Goal: Task Accomplishment & Management: Manage account settings

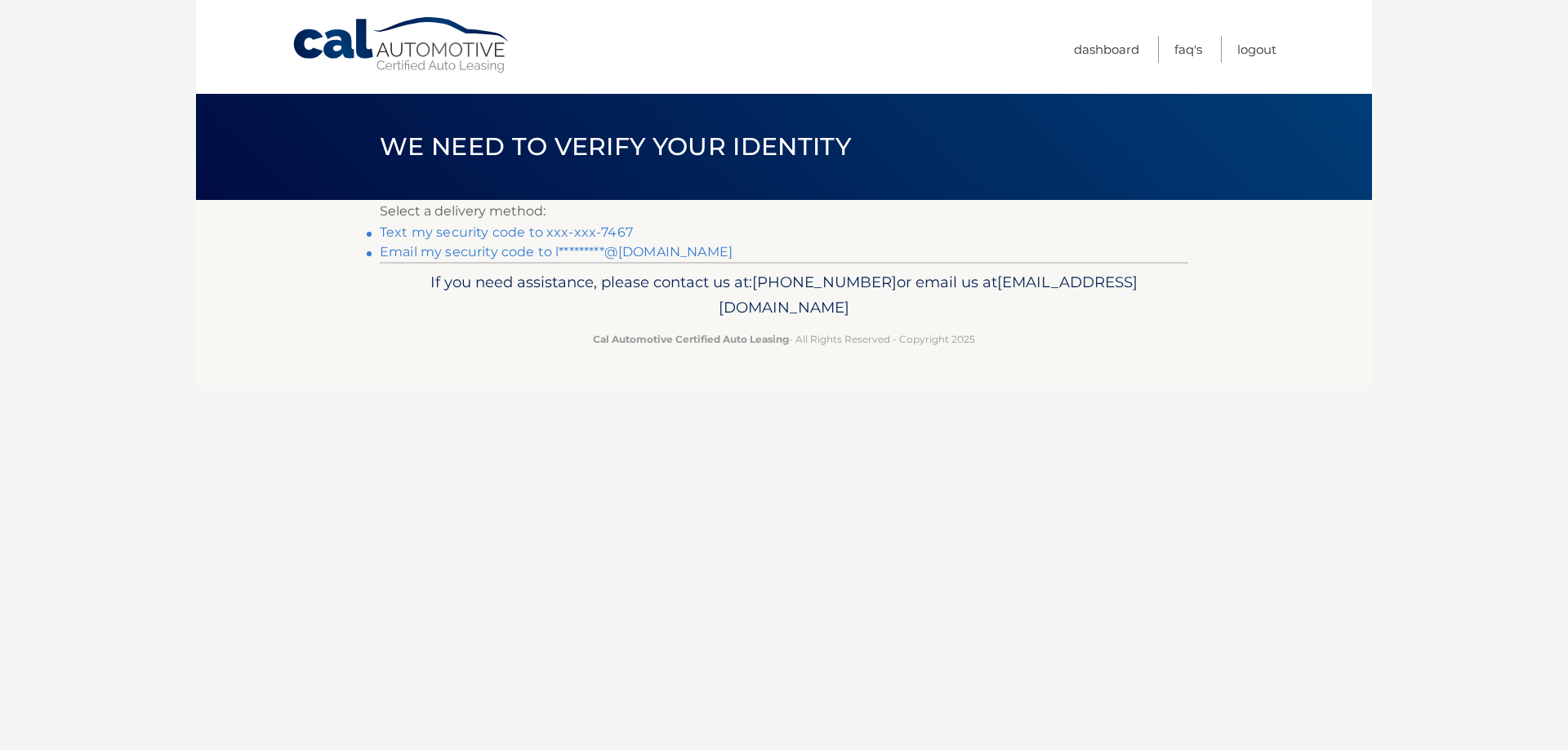
click at [554, 234] on link "Text my security code to xxx-xxx-7467" at bounding box center [506, 232] width 253 height 16
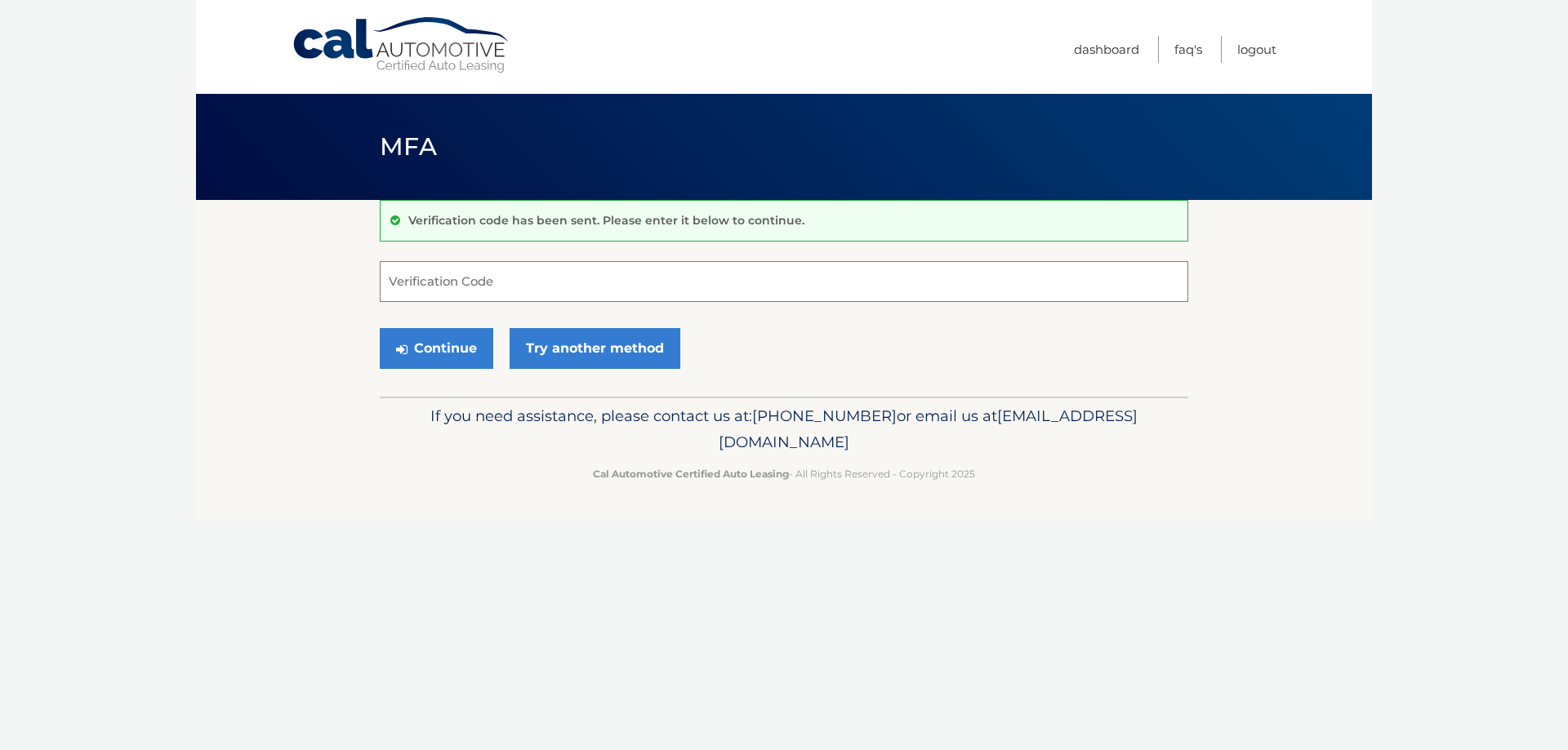
click at [535, 281] on input "Verification Code" at bounding box center [784, 282] width 808 height 41
type input "520227"
click at [425, 356] on button "Continue" at bounding box center [436, 349] width 113 height 41
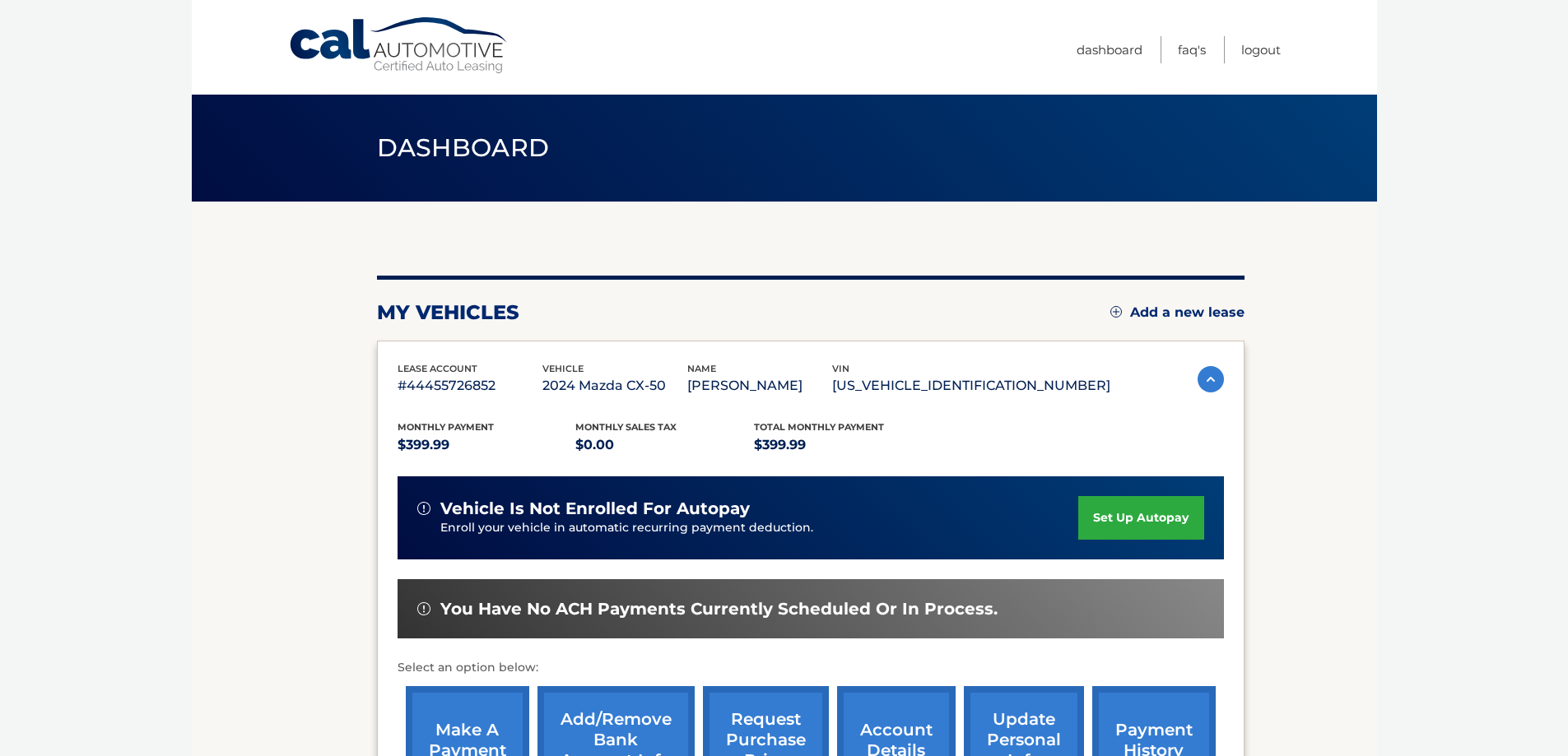
scroll to position [241, 0]
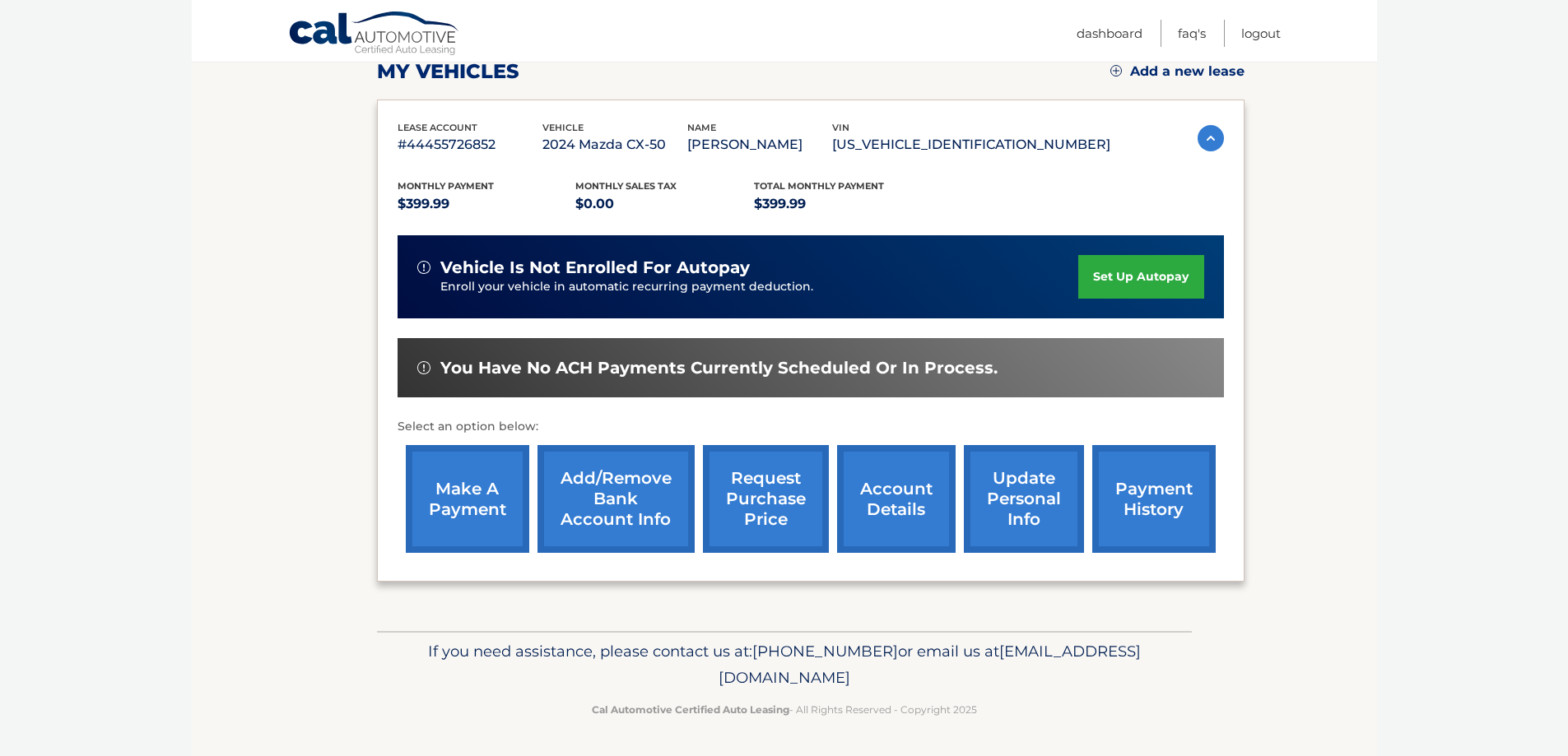
click at [911, 487] on link "account details" at bounding box center [896, 499] width 118 height 108
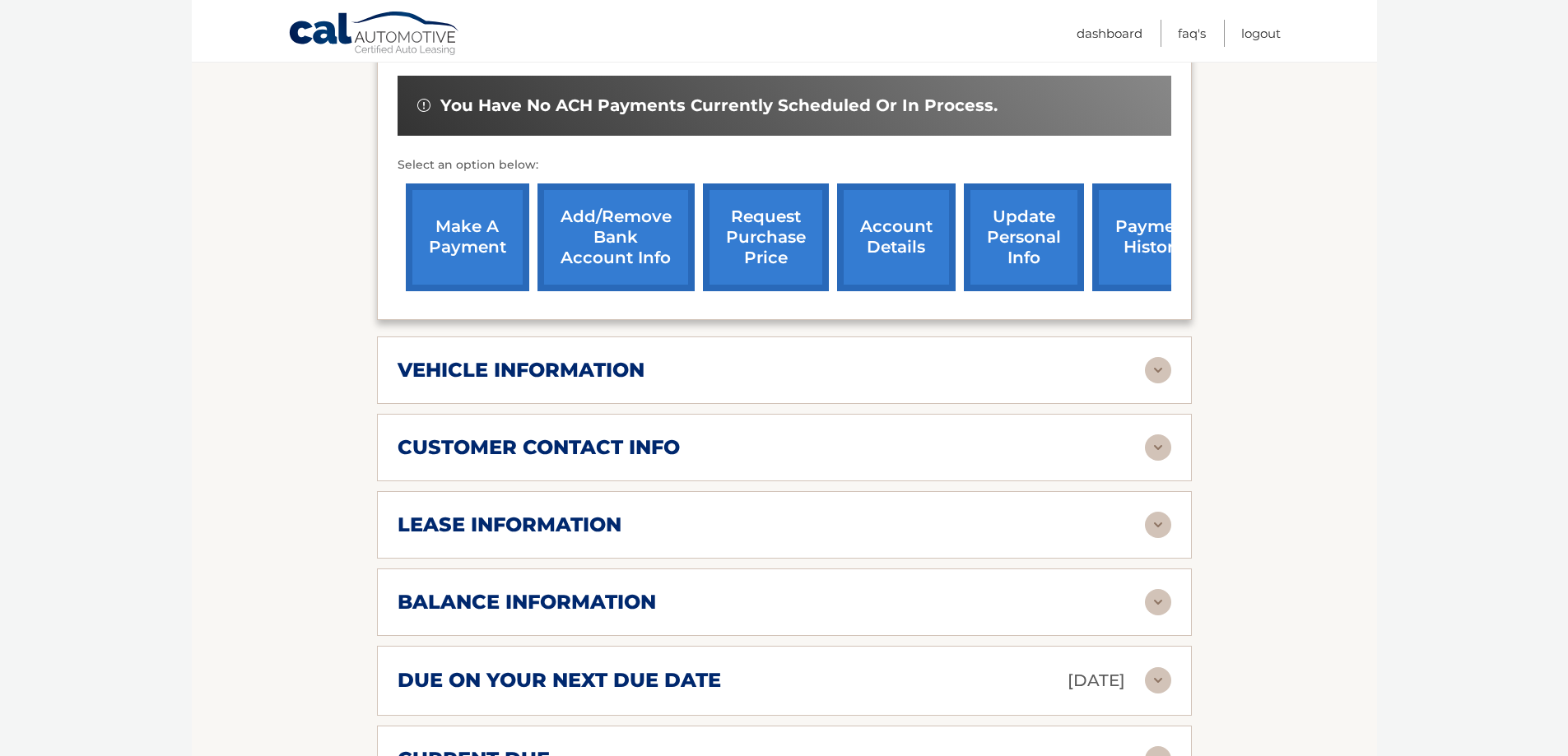
scroll to position [768, 0]
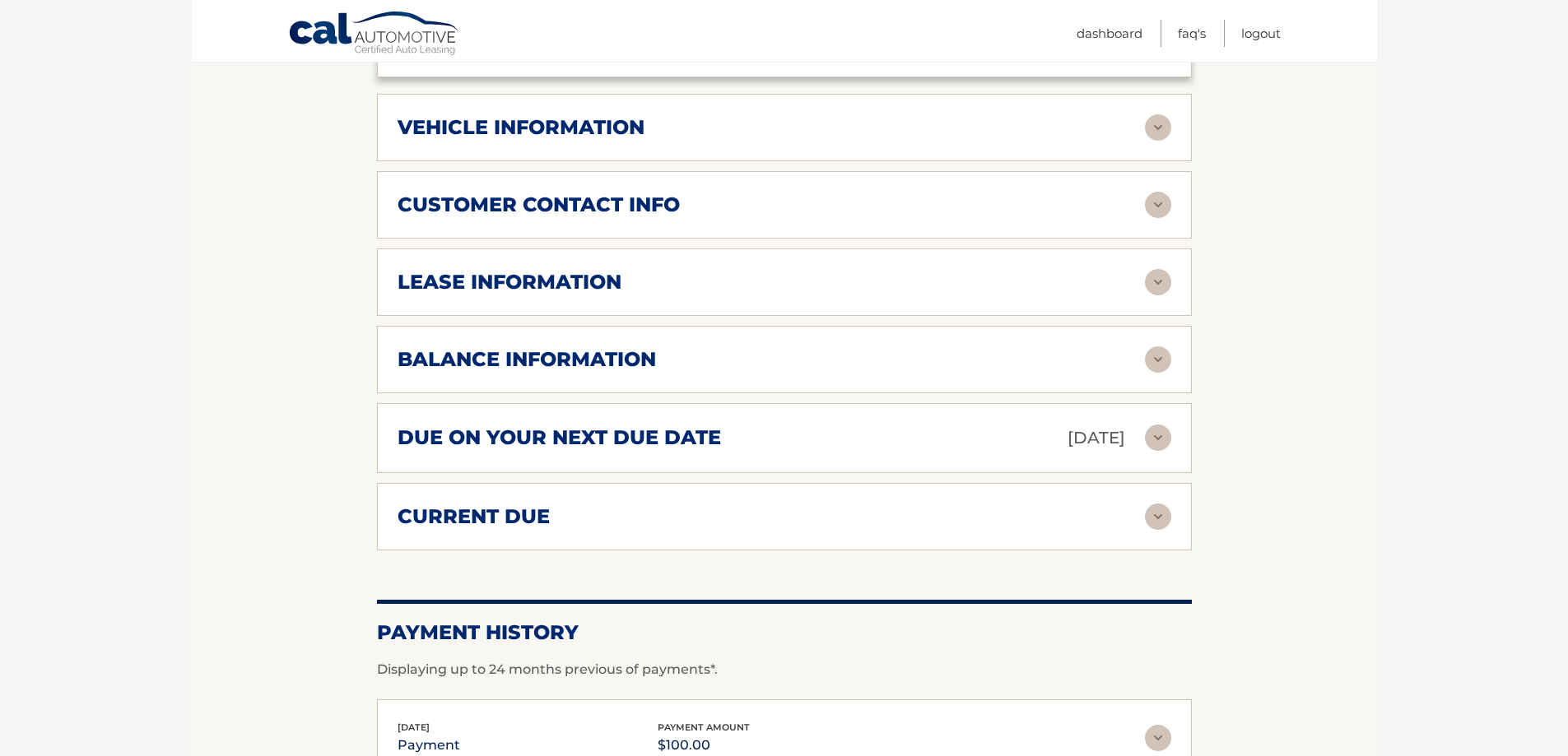
click at [1147, 519] on img at bounding box center [1159, 517] width 26 height 26
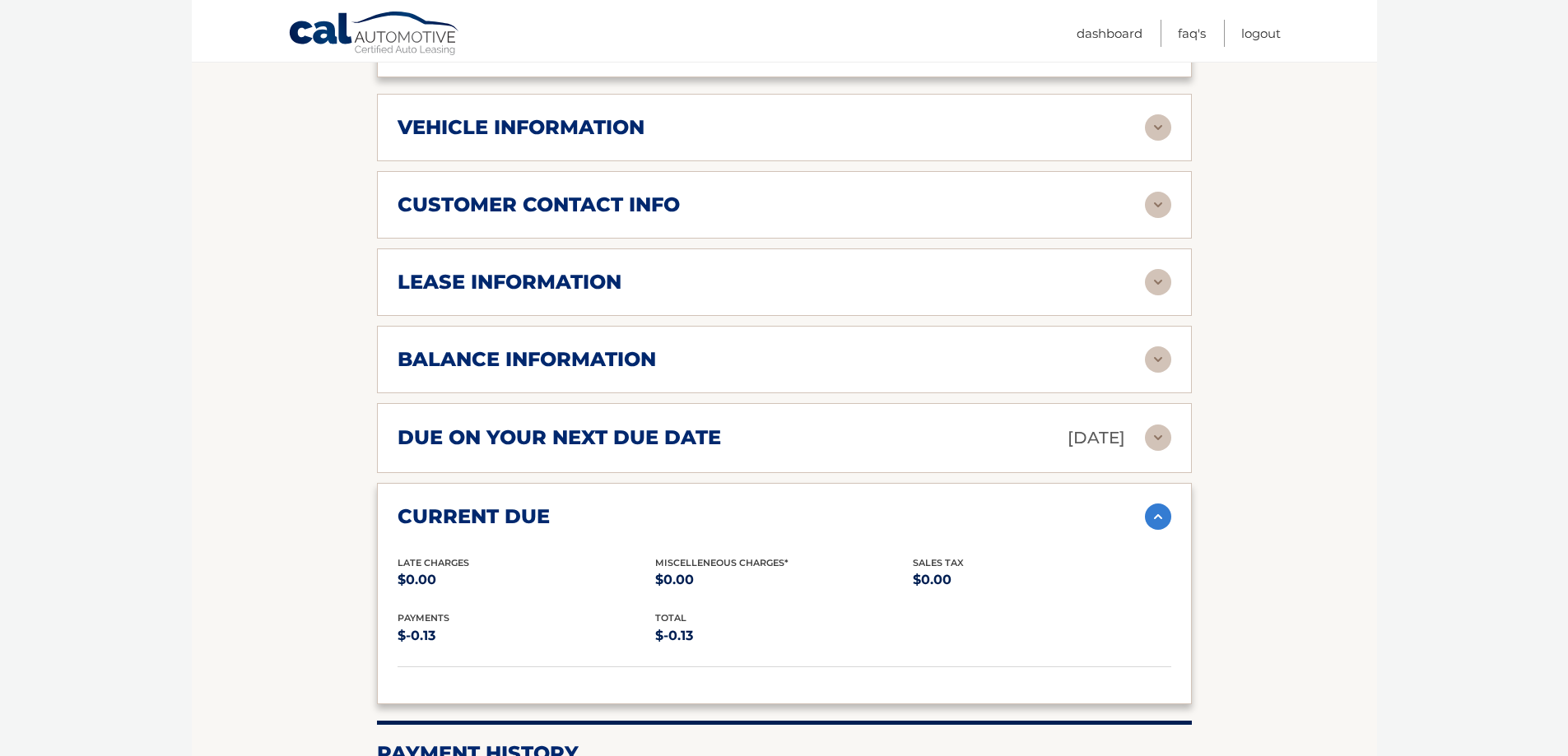
click at [1148, 434] on img at bounding box center [1159, 438] width 26 height 26
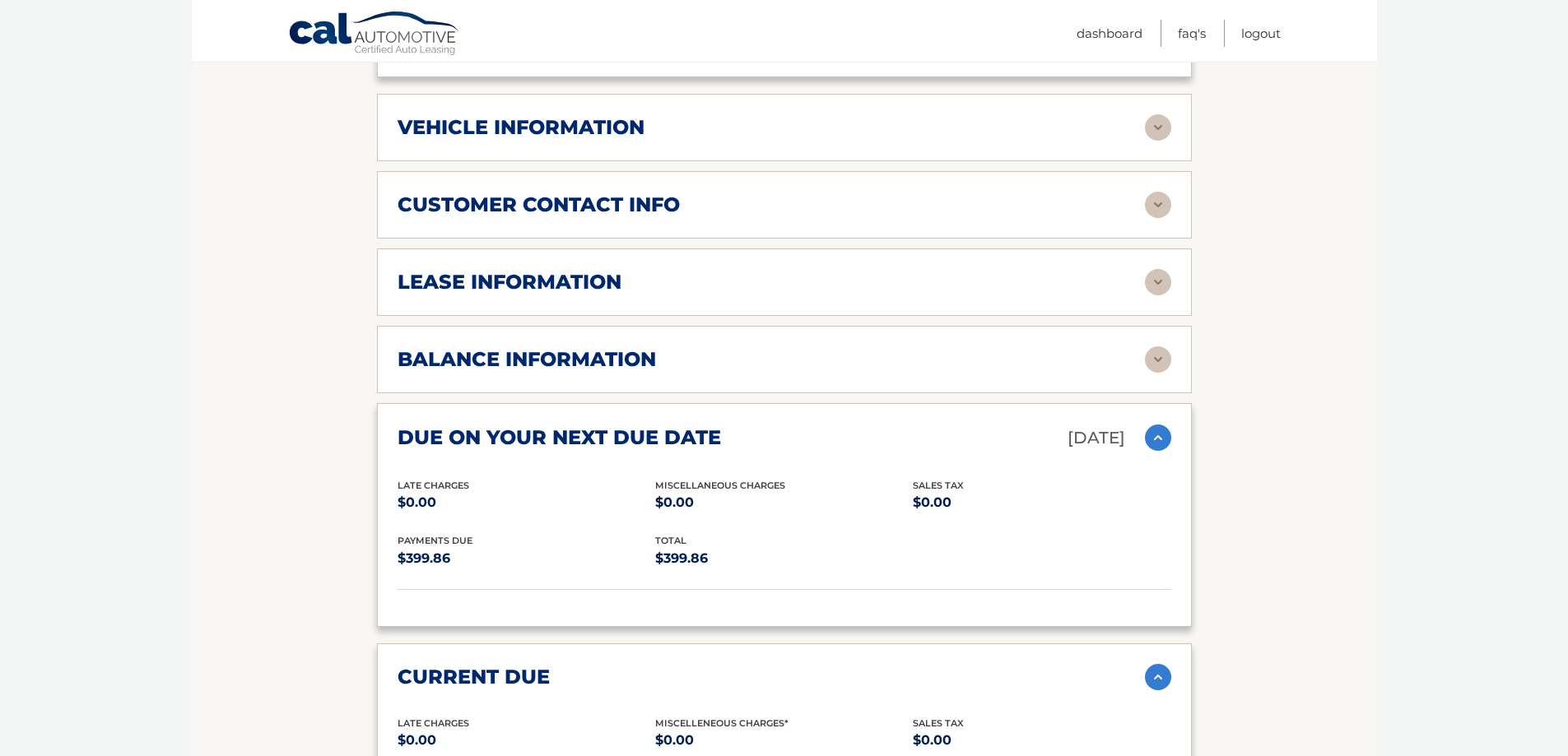
drag, startPoint x: 1142, startPoint y: 343, endPoint x: 1143, endPoint y: 352, distance: 9.1
click at [1143, 352] on div "balance information Payments Received 15 Payments Remaining 21 Next Payment wil…" at bounding box center [784, 359] width 815 height 67
click at [1155, 357] on img at bounding box center [1159, 360] width 26 height 26
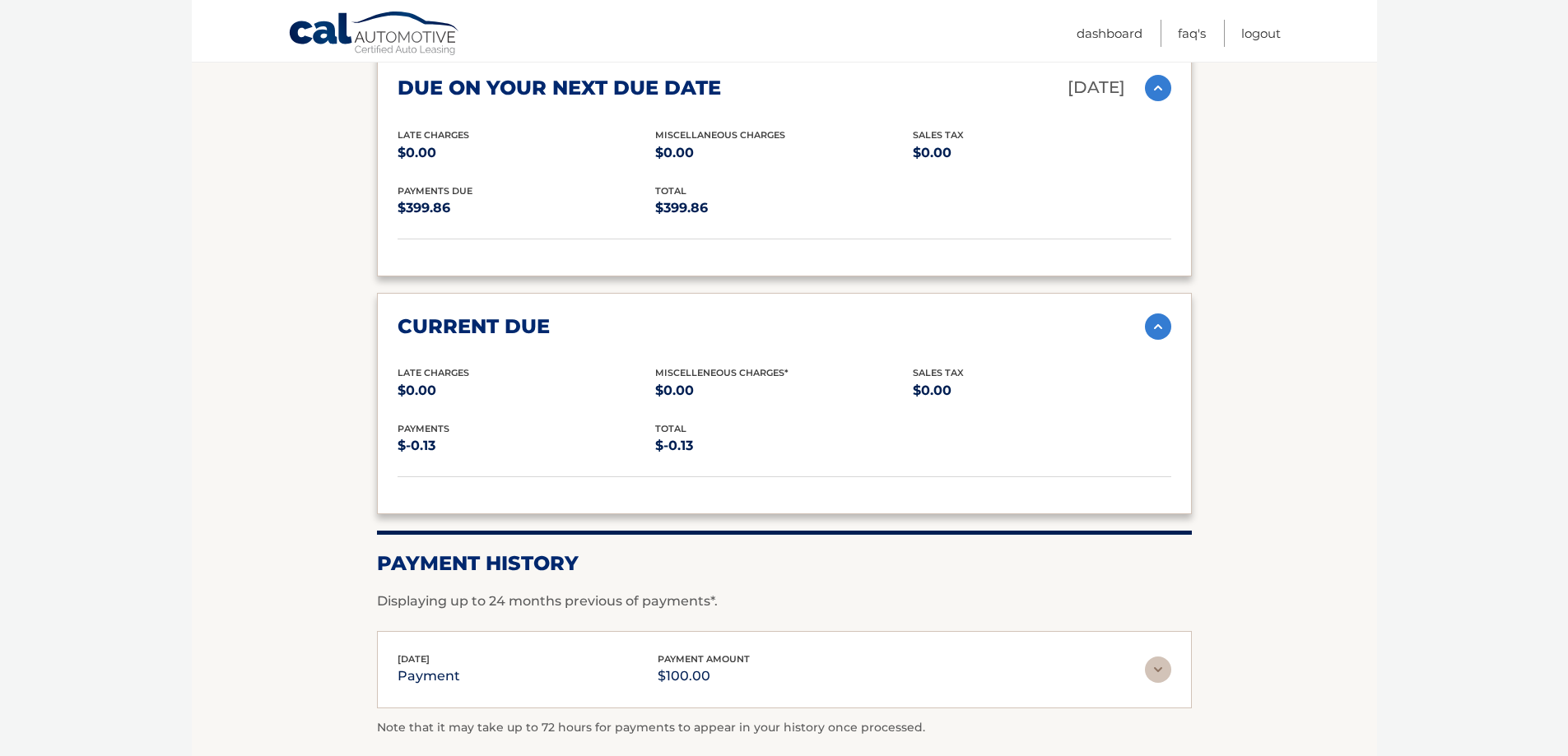
scroll to position [1426, 0]
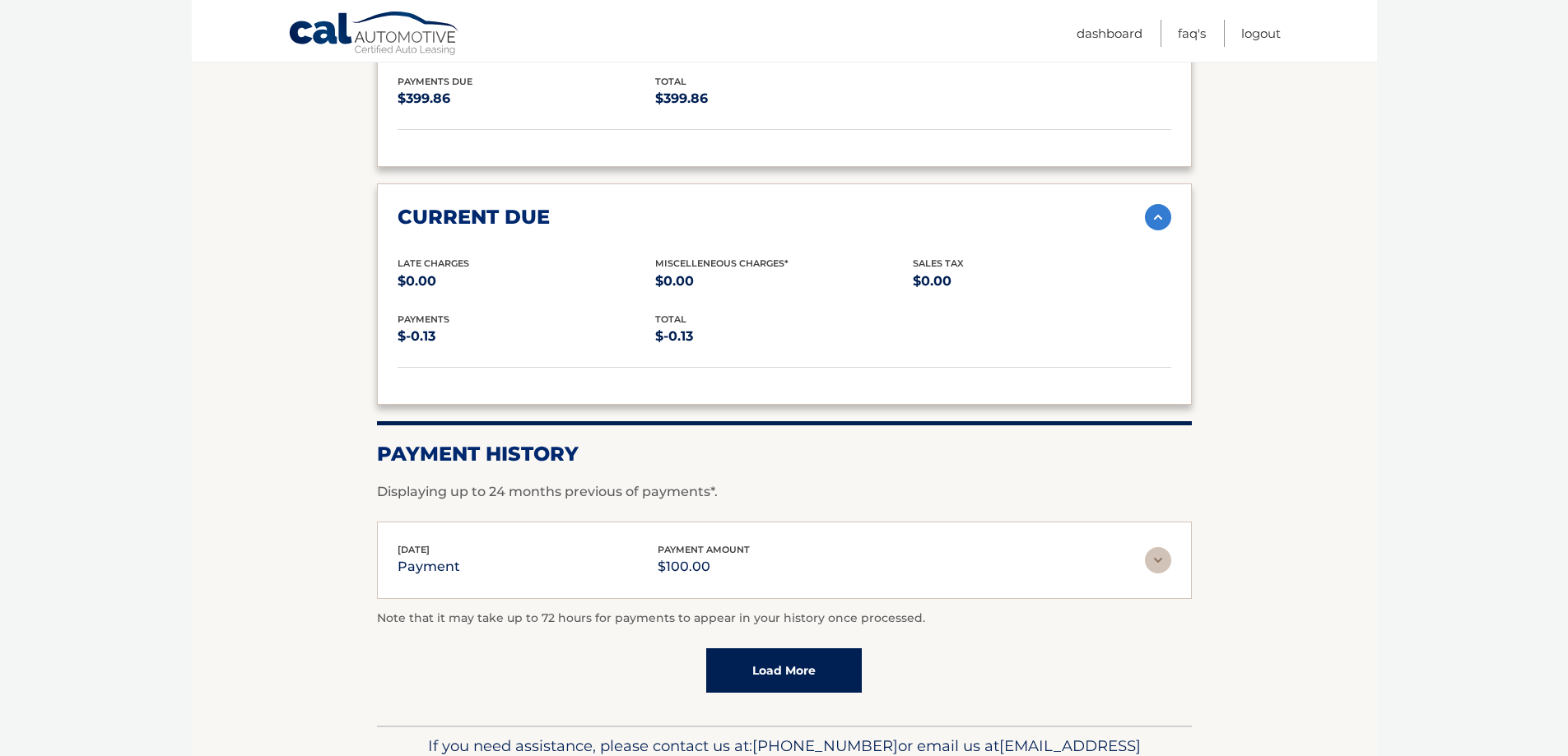
click at [1152, 220] on img at bounding box center [1159, 217] width 26 height 26
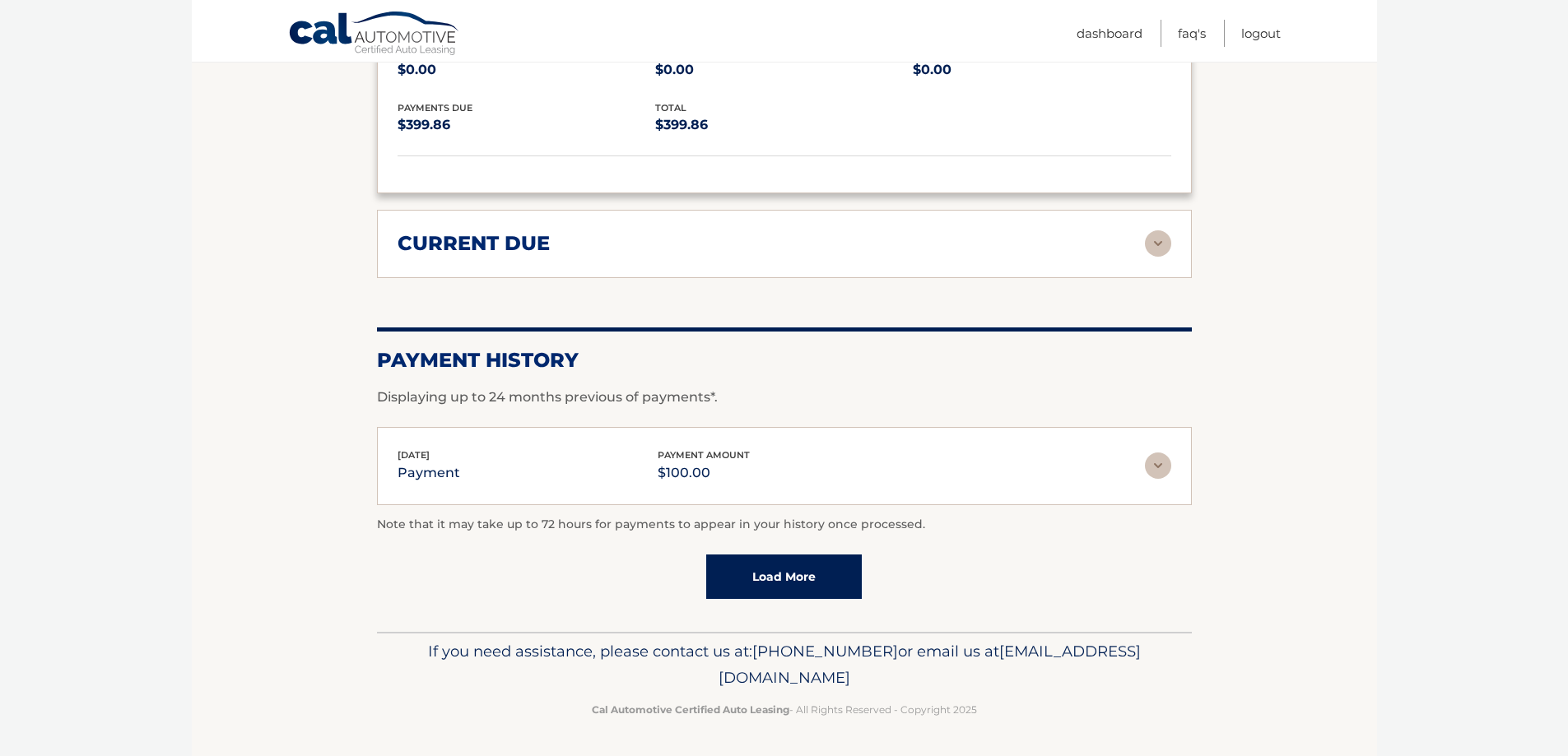
scroll to position [1400, 0]
click at [1160, 466] on img at bounding box center [1159, 466] width 26 height 26
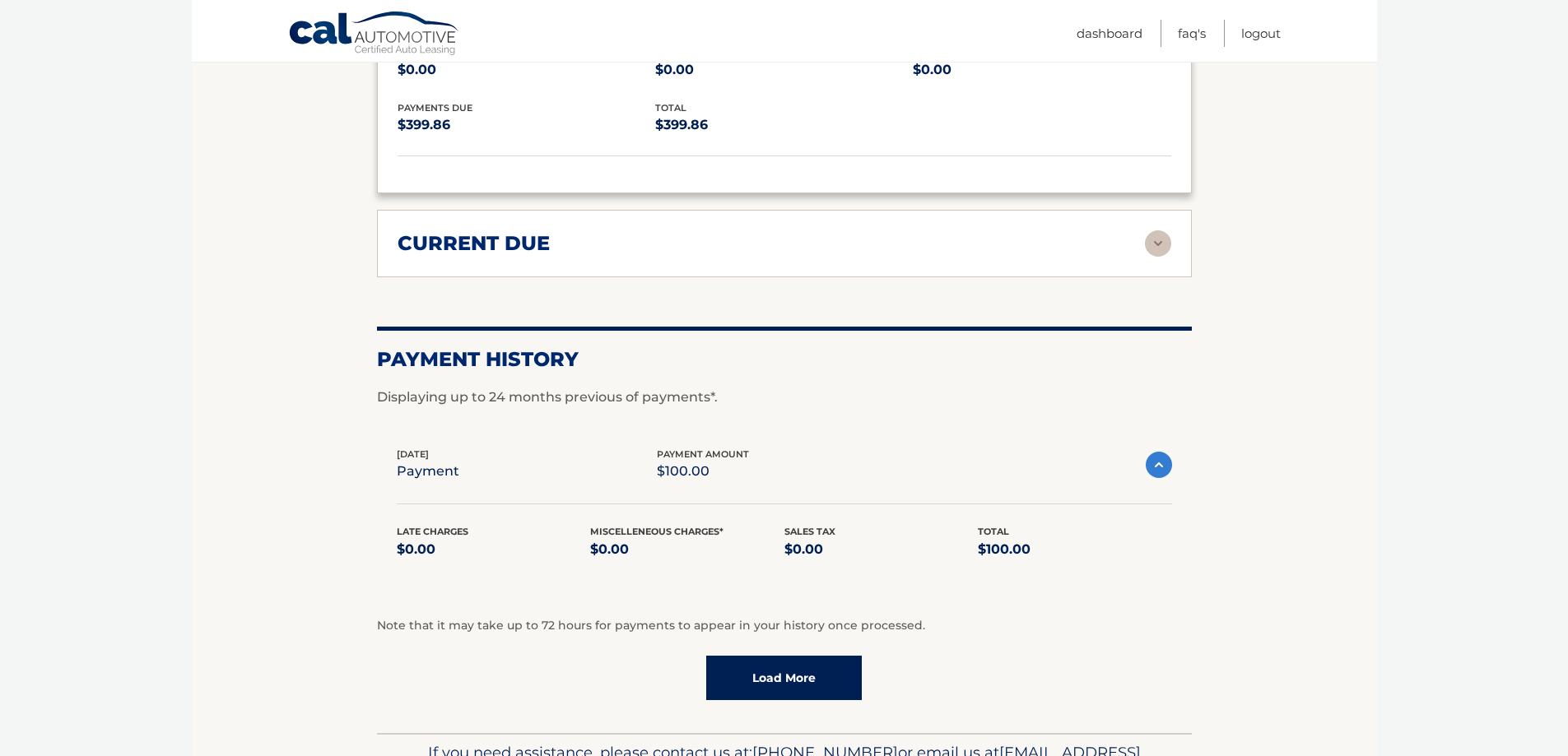
click at [1160, 466] on img at bounding box center [1159, 465] width 26 height 26
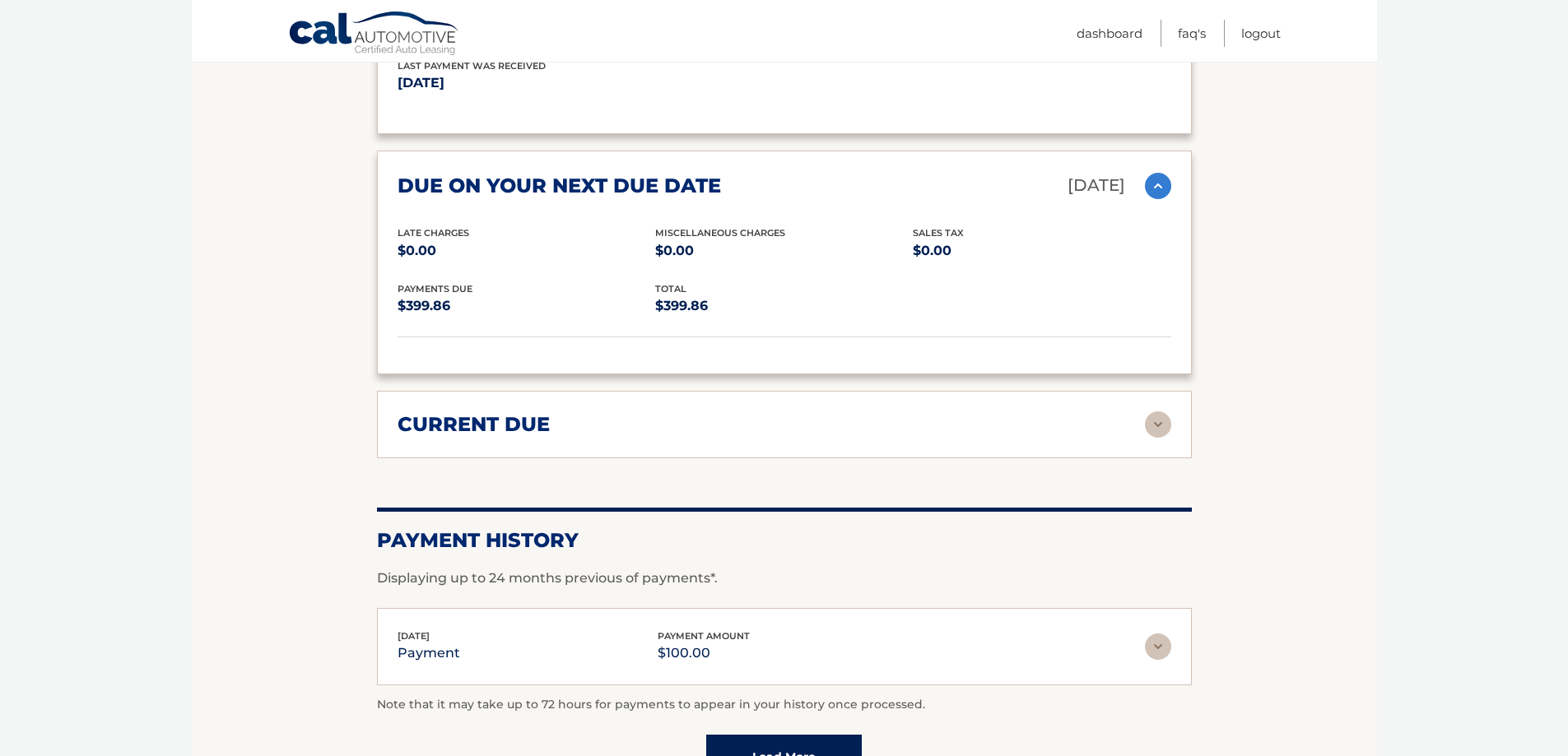
scroll to position [1071, 0]
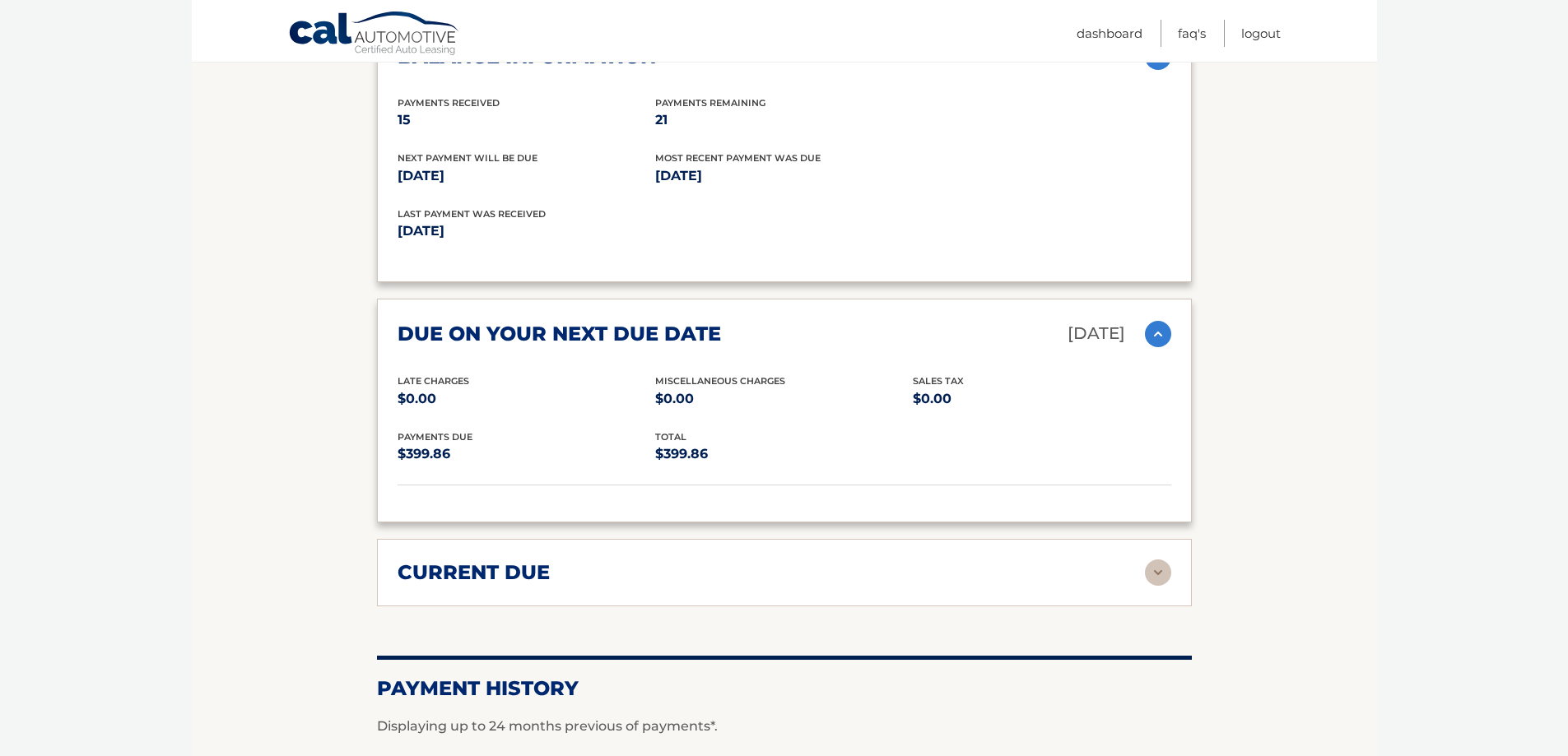
click at [1146, 335] on img at bounding box center [1159, 335] width 26 height 26
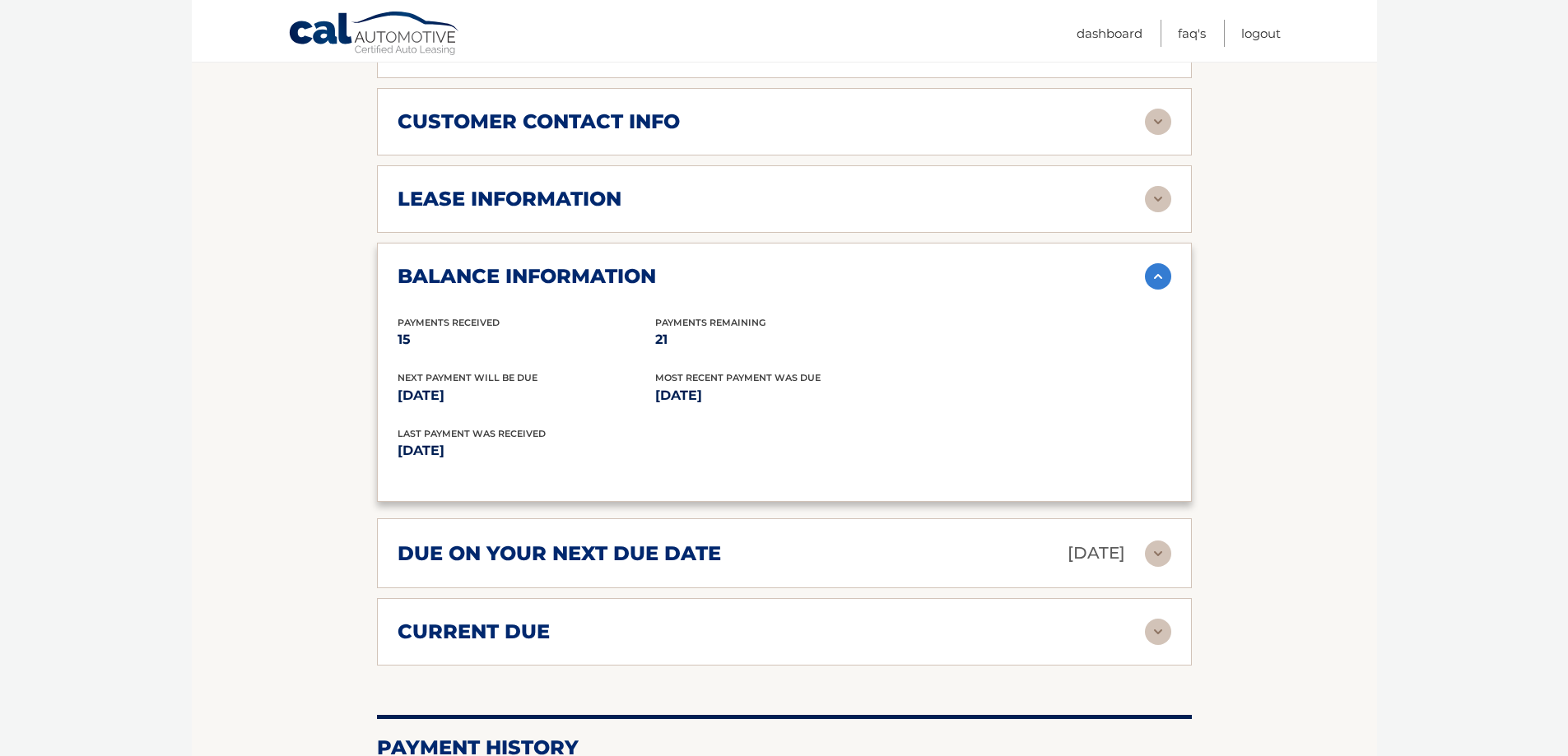
scroll to position [632, 0]
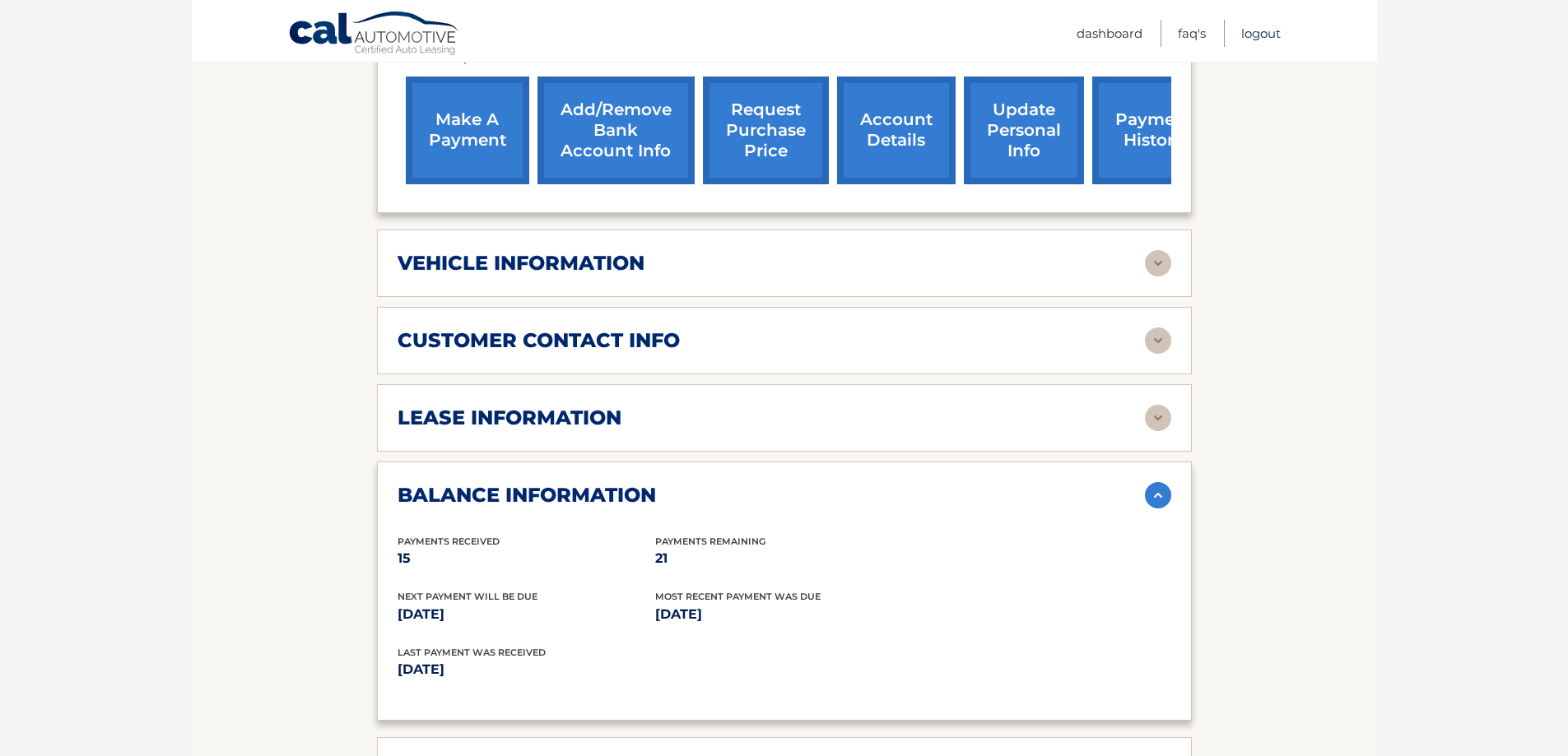
click at [1260, 38] on link "Logout" at bounding box center [1261, 33] width 40 height 27
